Goal: Task Accomplishment & Management: Manage account settings

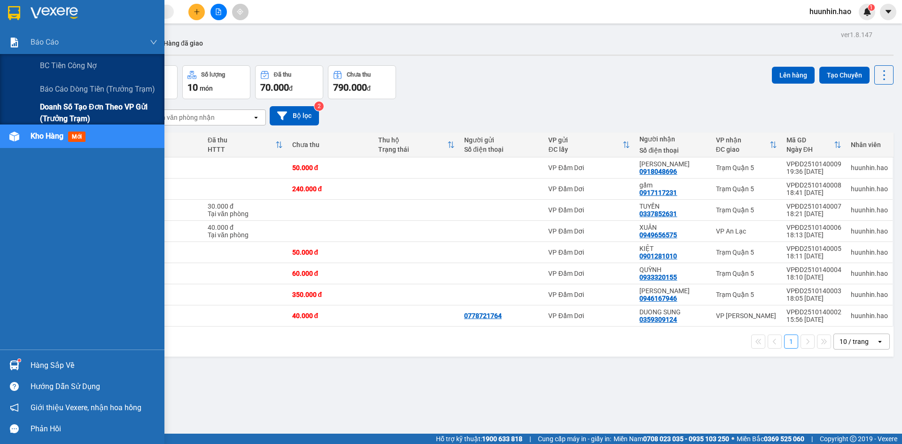
click at [62, 109] on span "Doanh số tạo đơn theo VP gửi (trưởng trạm)" at bounding box center [98, 112] width 117 height 23
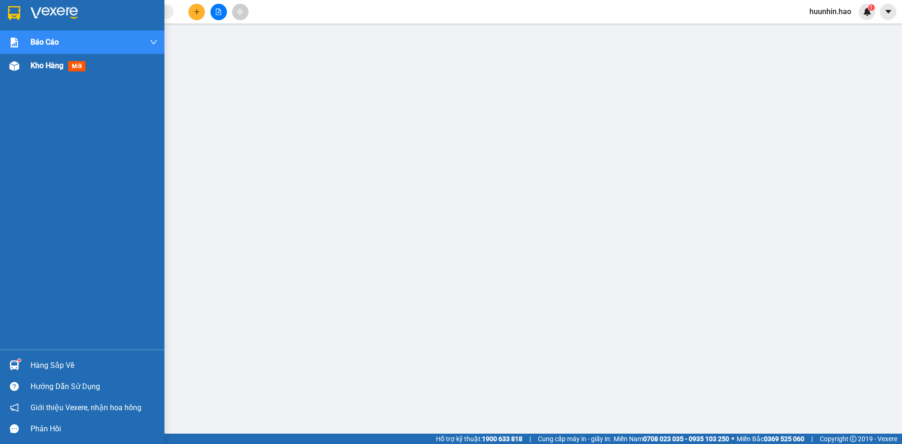
click at [59, 68] on span "Kho hàng" at bounding box center [47, 65] width 33 height 9
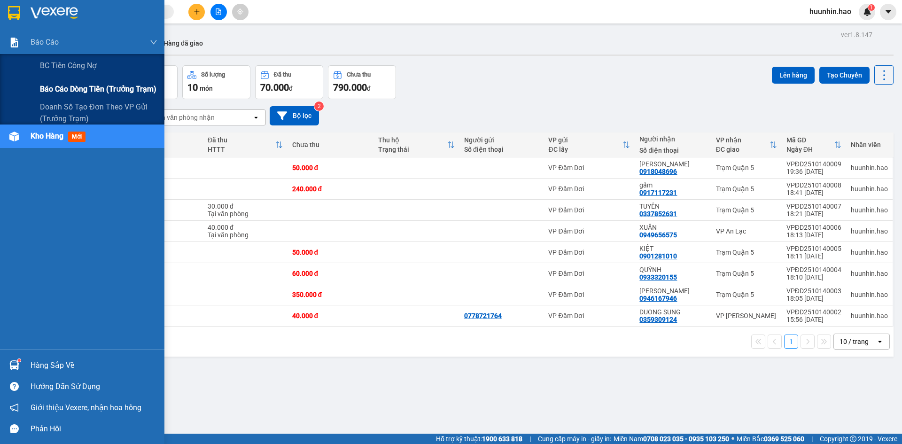
click at [68, 86] on span "Báo cáo dòng tiền (trưởng trạm)" at bounding box center [98, 89] width 117 height 12
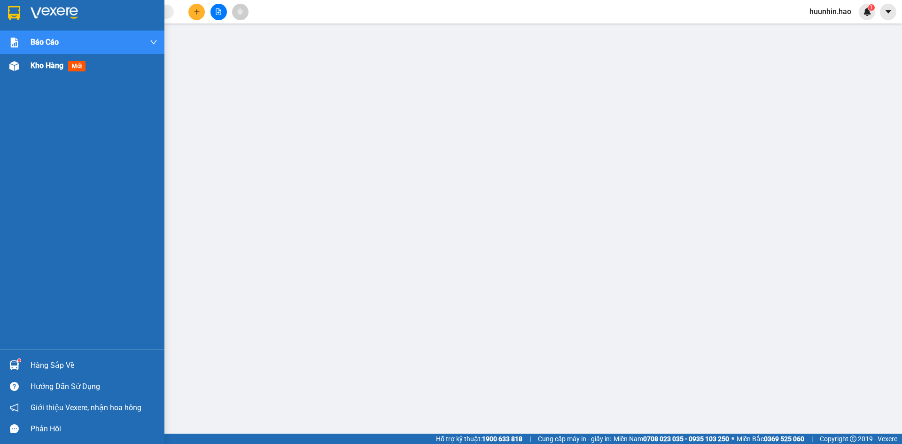
click at [72, 70] on span "mới" at bounding box center [76, 66] width 17 height 10
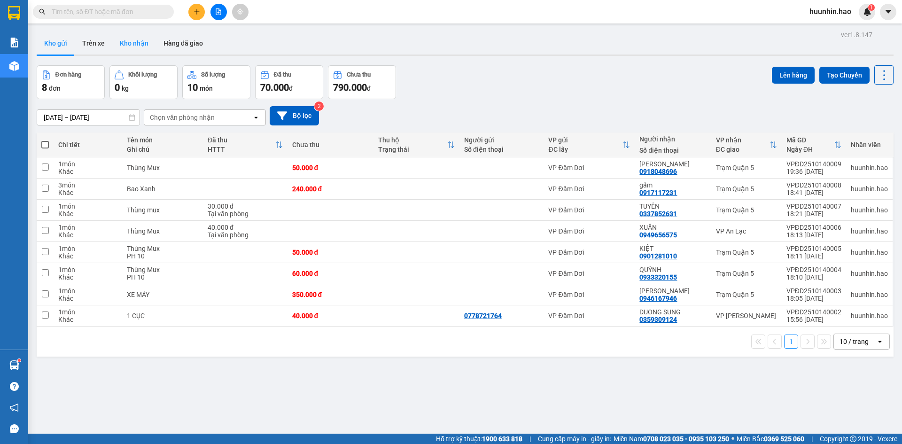
drag, startPoint x: 142, startPoint y: 39, endPoint x: 151, endPoint y: 39, distance: 9.4
click at [141, 39] on button "Kho nhận" at bounding box center [134, 43] width 44 height 23
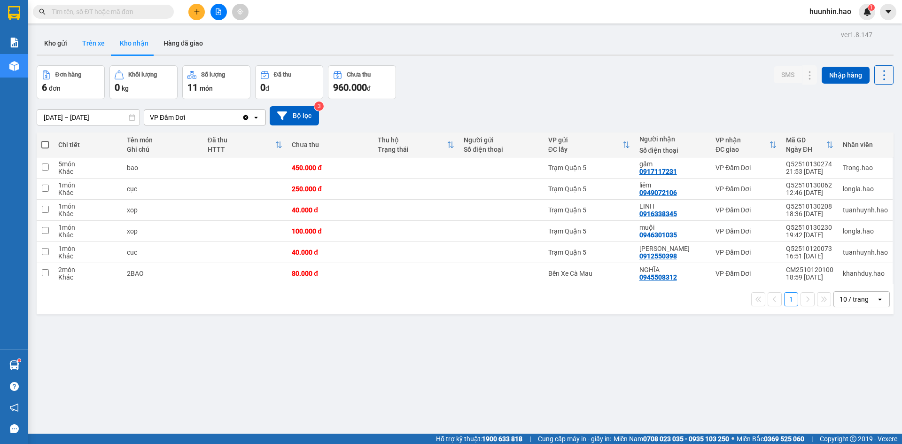
click at [101, 39] on button "Trên xe" at bounding box center [94, 43] width 38 height 23
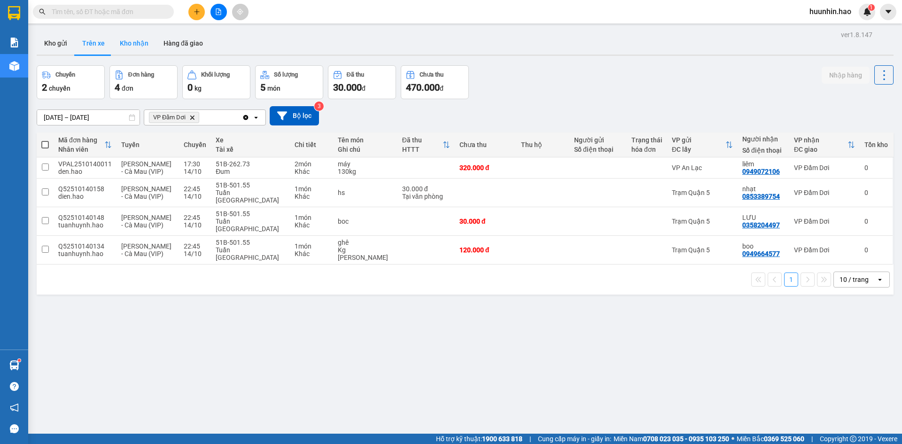
click at [153, 41] on div "Kho gửi Trên xe Kho nhận Hàng đã giao" at bounding box center [465, 44] width 857 height 25
click at [132, 42] on button "Kho nhận" at bounding box center [134, 43] width 44 height 23
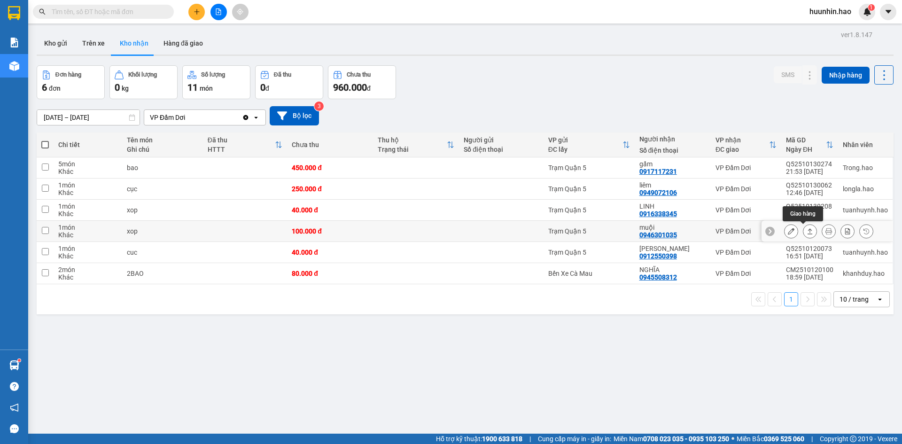
click at [807, 229] on icon at bounding box center [810, 231] width 7 height 7
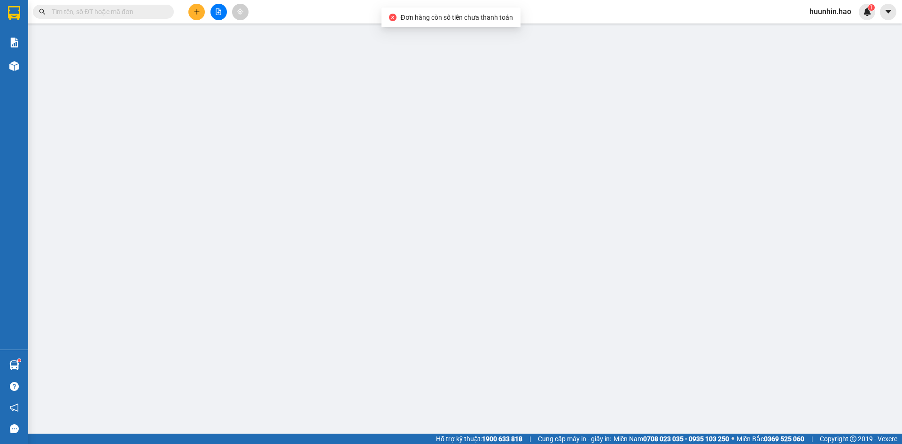
type input "0946301035"
type input "muội"
type input "100.000"
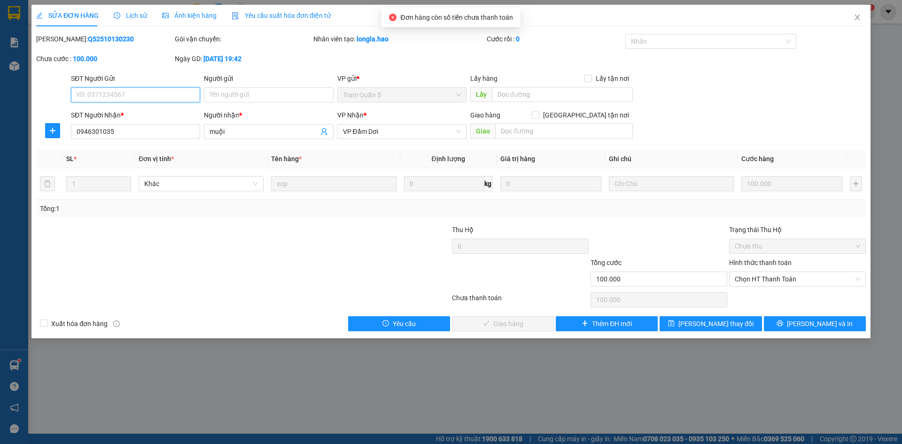
drag, startPoint x: 772, startPoint y: 280, endPoint x: 768, endPoint y: 287, distance: 8.9
click at [772, 281] on span "Chọn HT Thanh Toán" at bounding box center [797, 279] width 125 height 14
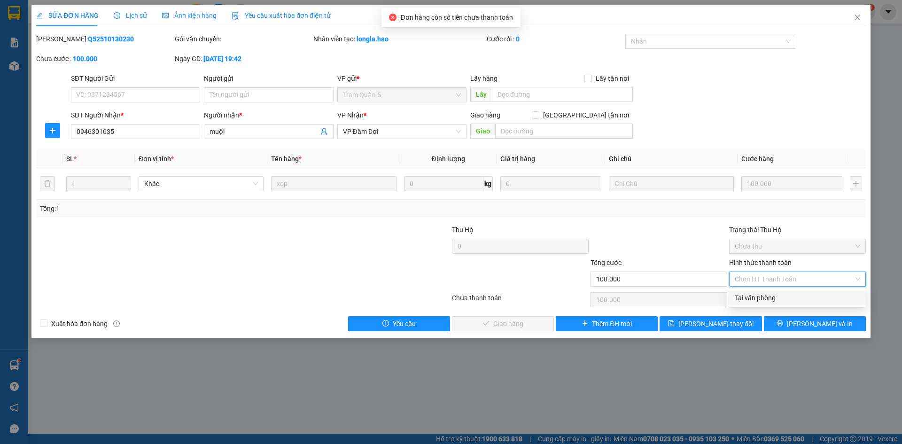
drag, startPoint x: 763, startPoint y: 298, endPoint x: 576, endPoint y: 300, distance: 186.5
click at [761, 298] on div "Tại văn phòng" at bounding box center [797, 298] width 125 height 10
type input "0"
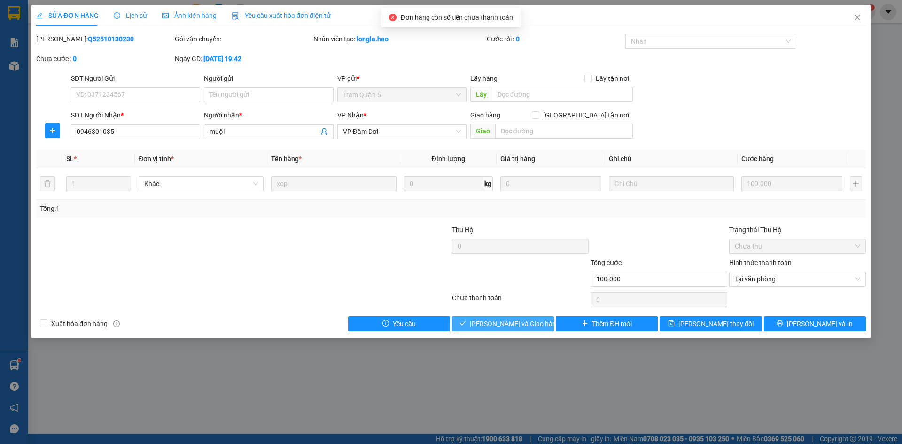
click at [492, 322] on span "[PERSON_NAME] và Giao hàng" at bounding box center [515, 324] width 90 height 10
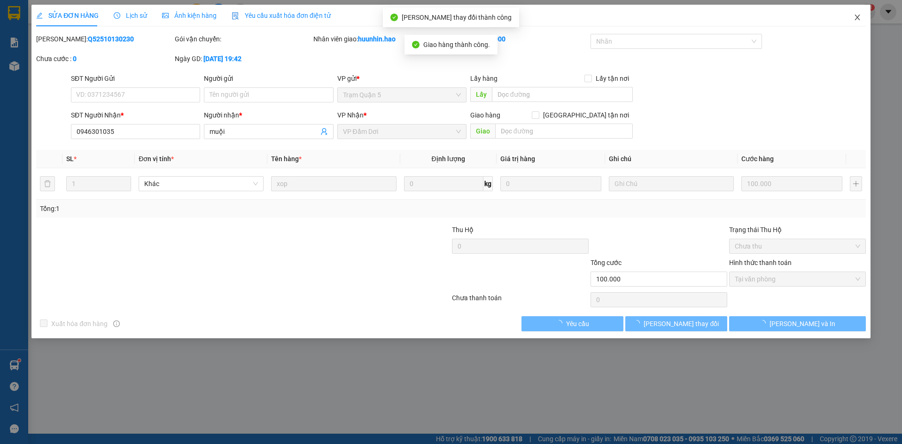
click at [860, 21] on icon "close" at bounding box center [858, 18] width 8 height 8
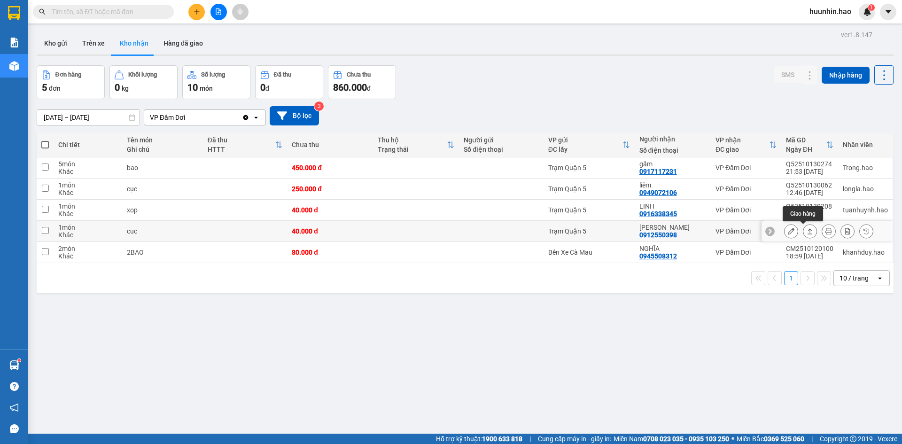
click at [807, 231] on icon at bounding box center [810, 231] width 7 height 7
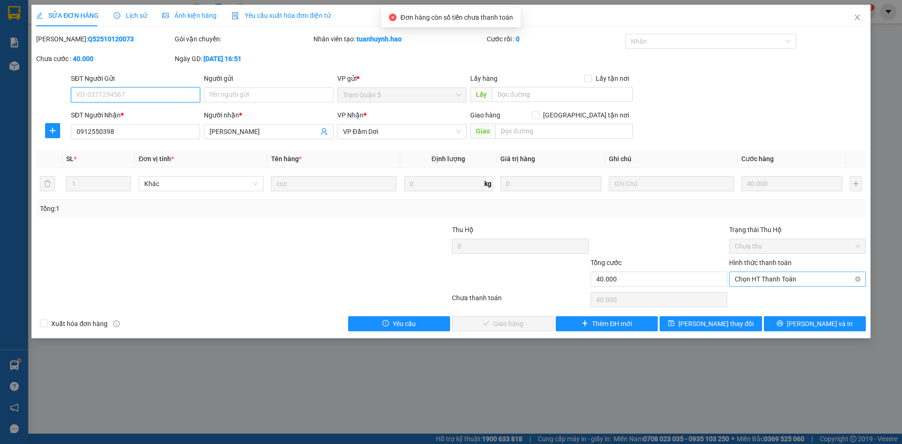
click at [777, 281] on span "Chọn HT Thanh Toán" at bounding box center [797, 279] width 125 height 14
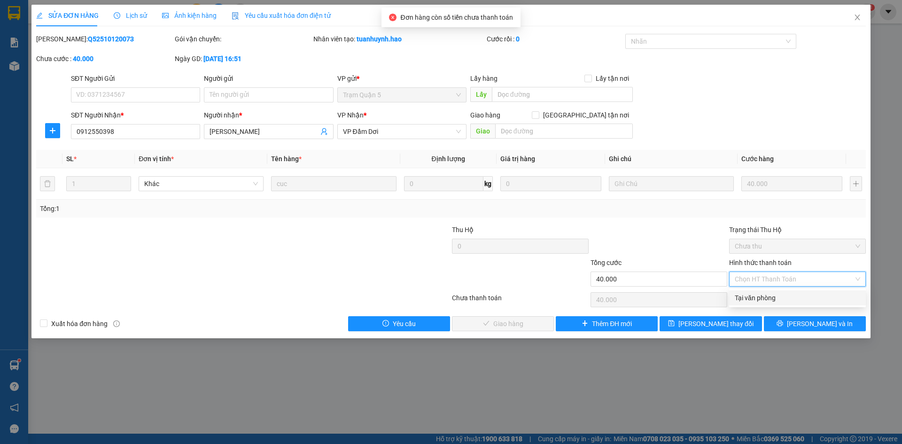
drag, startPoint x: 769, startPoint y: 298, endPoint x: 598, endPoint y: 294, distance: 170.6
click at [766, 298] on div "Tại văn phòng" at bounding box center [797, 298] width 125 height 10
type input "0"
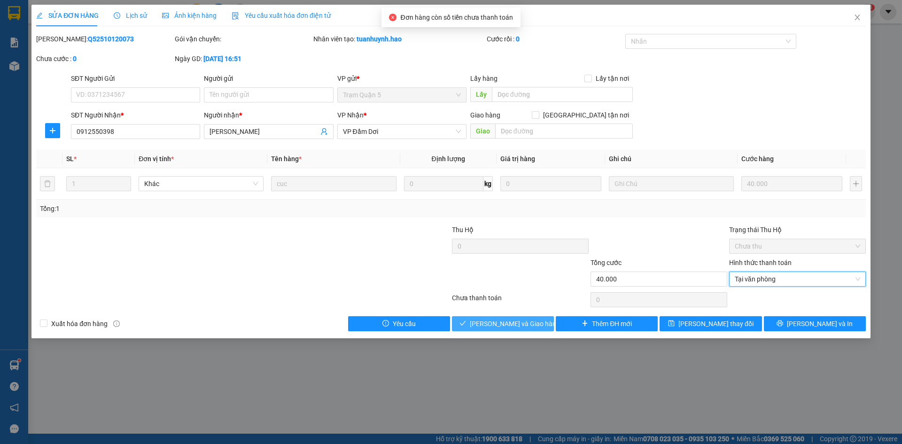
click at [510, 320] on span "[PERSON_NAME] và Giao hàng" at bounding box center [515, 324] width 90 height 10
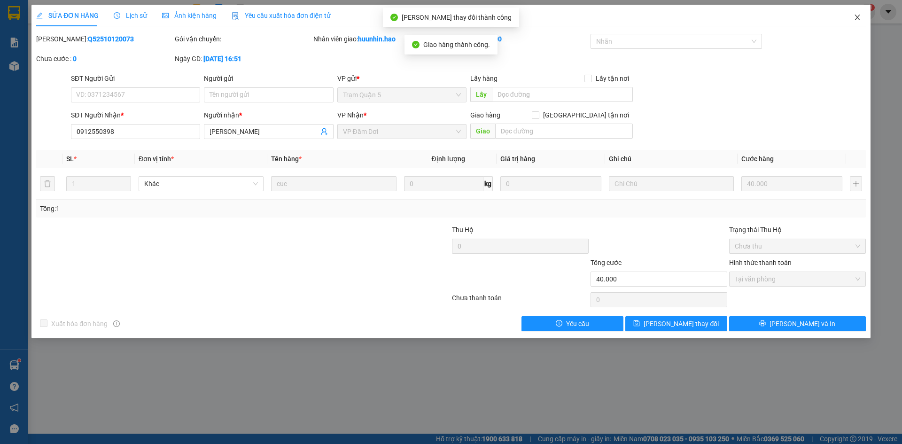
click at [854, 16] on icon "close" at bounding box center [858, 18] width 8 height 8
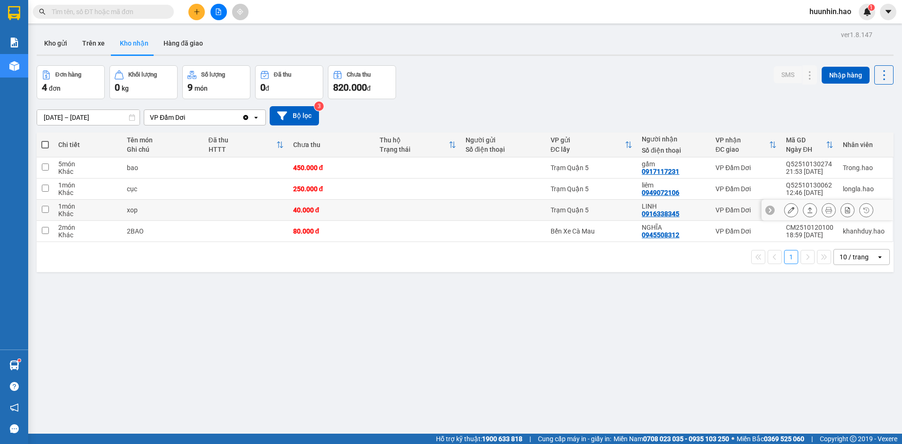
click at [807, 207] on icon at bounding box center [810, 210] width 7 height 7
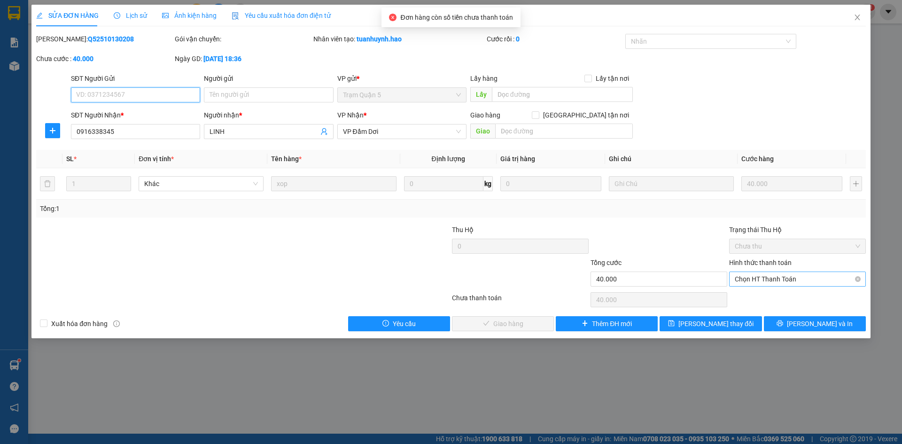
click at [777, 277] on span "Chọn HT Thanh Toán" at bounding box center [797, 279] width 125 height 14
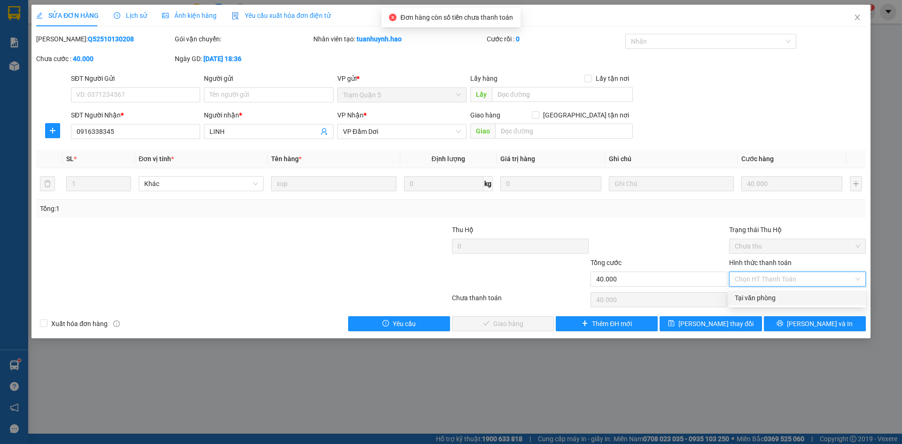
click at [761, 296] on div "Tại văn phòng" at bounding box center [797, 298] width 125 height 10
type input "0"
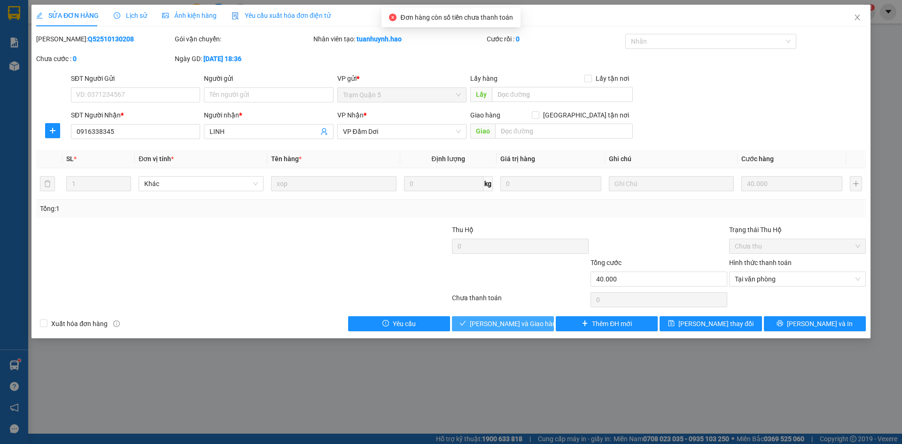
click at [504, 322] on span "[PERSON_NAME] và Giao hàng" at bounding box center [515, 324] width 90 height 10
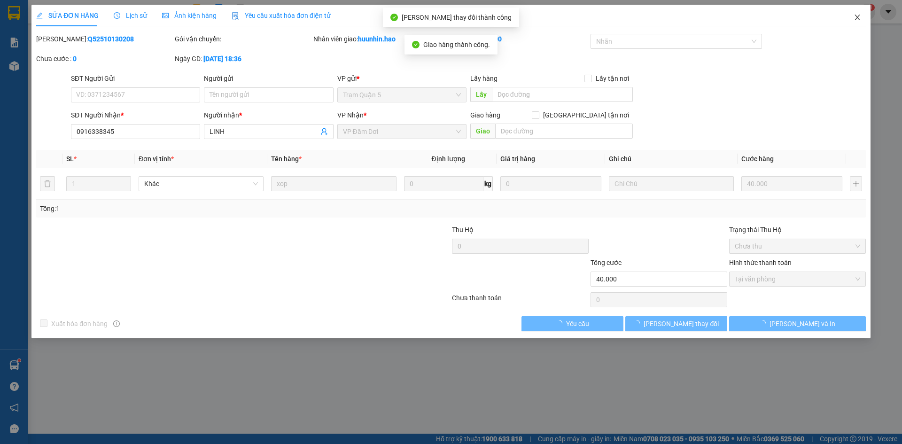
click at [856, 20] on icon "close" at bounding box center [858, 18] width 8 height 8
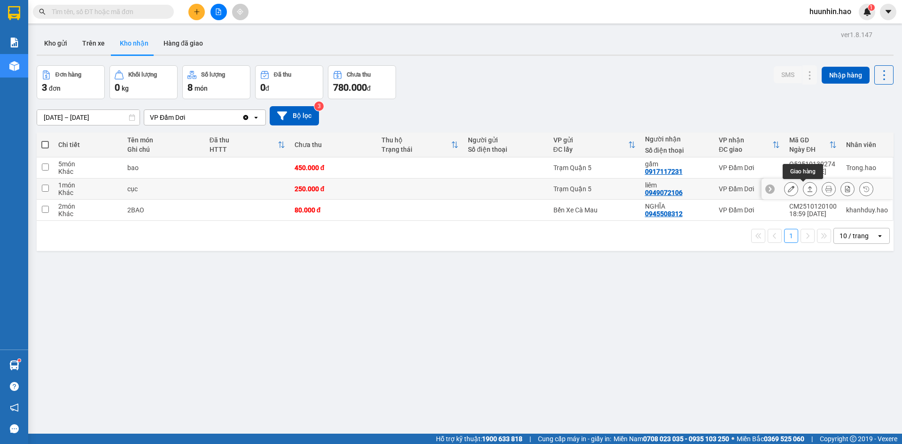
click at [807, 187] on icon at bounding box center [810, 189] width 7 height 7
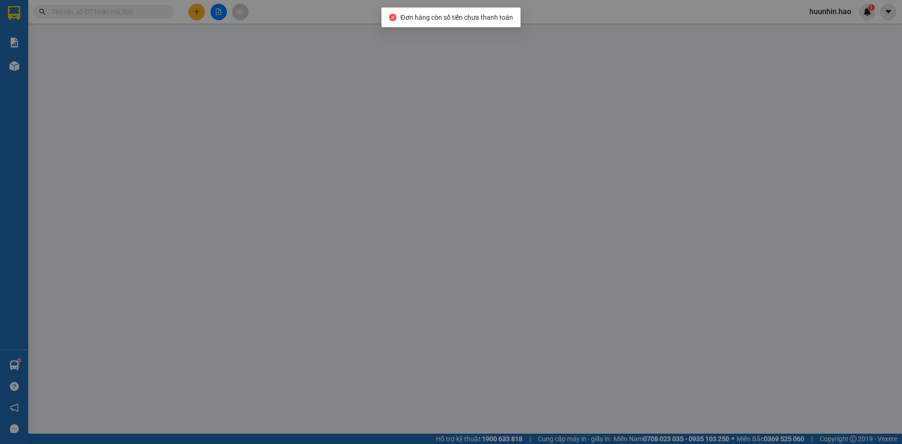
type input "0949072106"
type input "liêm"
type input "250.000"
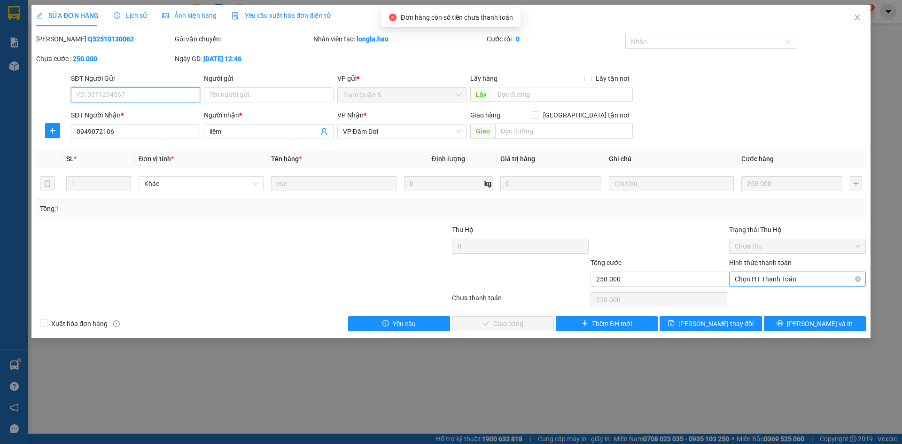
click at [785, 282] on span "Chọn HT Thanh Toán" at bounding box center [797, 279] width 125 height 14
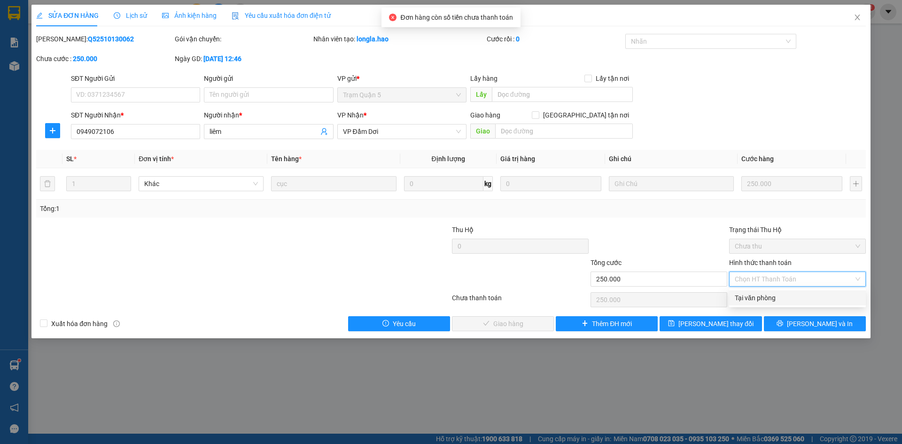
click at [767, 297] on div "Tại văn phòng" at bounding box center [797, 298] width 125 height 10
type input "0"
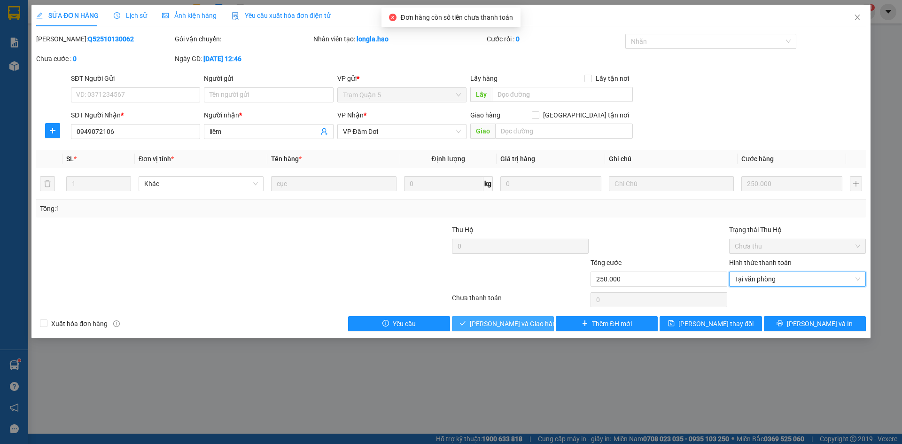
click at [485, 330] on div "SỬA ĐƠN HÀNG Lịch sử Ảnh kiện hàng Yêu cầu xuất hóa đơn điện tử Total Paid Fee …" at bounding box center [450, 172] width 839 height 334
click at [486, 327] on span "[PERSON_NAME] và Giao hàng" at bounding box center [515, 324] width 90 height 10
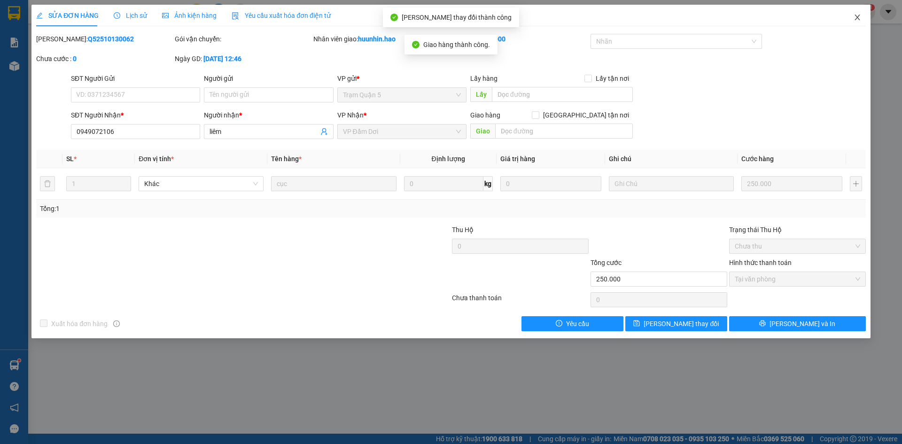
click at [860, 16] on icon "close" at bounding box center [858, 18] width 8 height 8
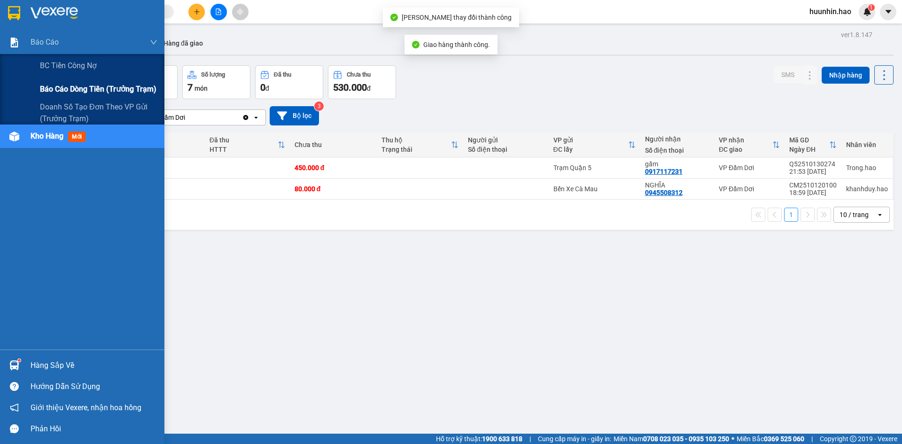
click at [56, 89] on span "Báo cáo dòng tiền (trưởng trạm)" at bounding box center [98, 89] width 117 height 12
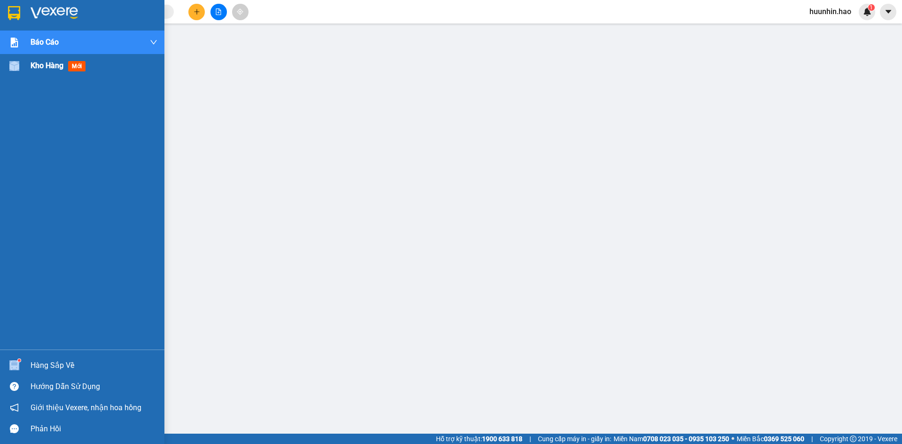
click at [32, 62] on div "Kho hàng mới" at bounding box center [82, 65] width 164 height 23
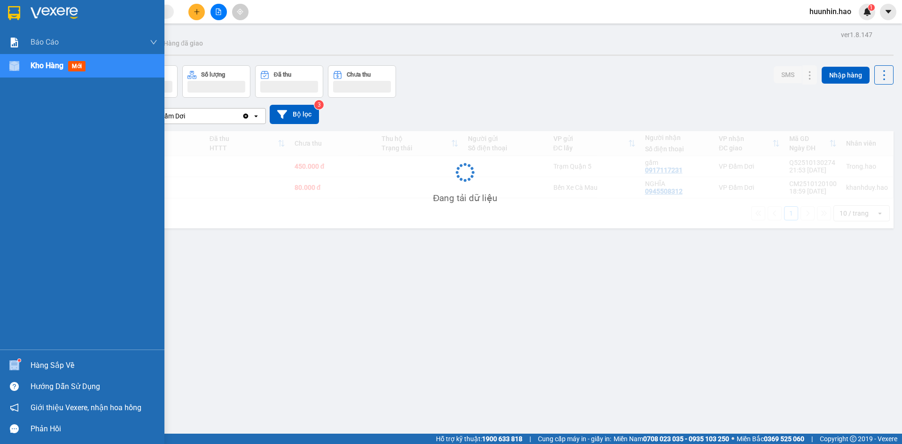
click at [35, 63] on span "Kho hàng" at bounding box center [47, 65] width 33 height 9
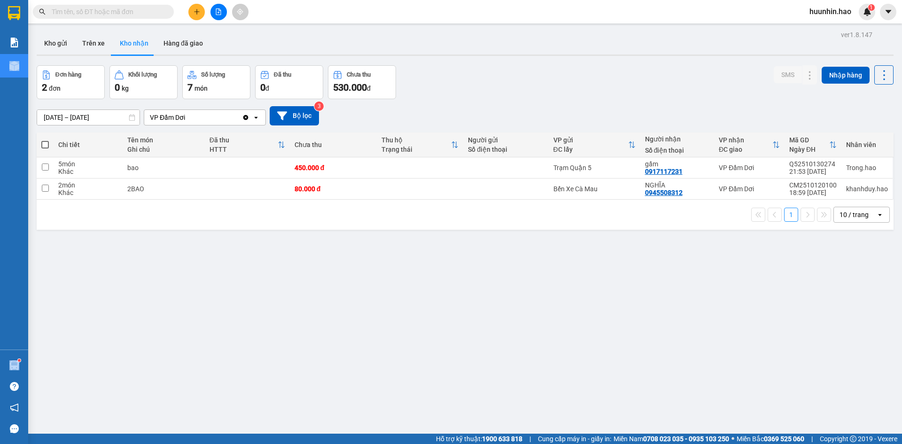
drag, startPoint x: 48, startPoint y: 42, endPoint x: 171, endPoint y: 70, distance: 125.5
click at [49, 42] on button "Kho gửi" at bounding box center [56, 43] width 38 height 23
